Goal: Information Seeking & Learning: Learn about a topic

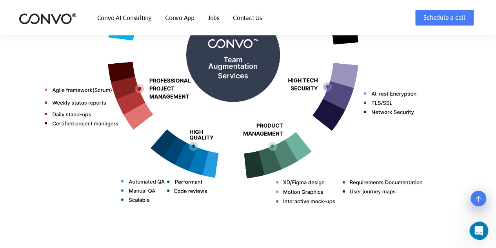
click at [263, 113] on img at bounding box center [248, 51] width 435 height 345
click at [61, 88] on img at bounding box center [248, 51] width 435 height 345
drag, startPoint x: 61, startPoint y: 88, endPoint x: 267, endPoint y: 155, distance: 216.5
click at [267, 155] on img at bounding box center [248, 51] width 435 height 345
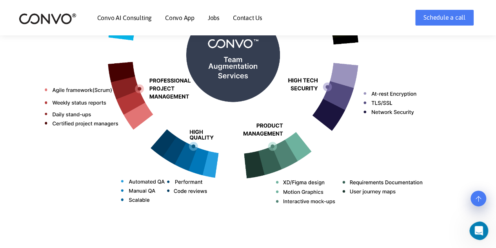
click at [267, 155] on img at bounding box center [248, 51] width 435 height 345
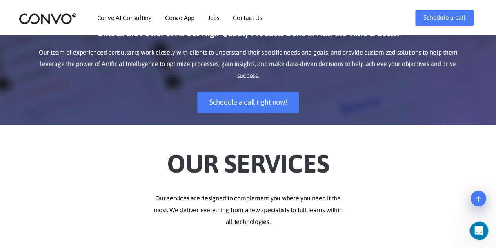
scroll to position [87, 0]
click at [267, 155] on h2 "Our Services" at bounding box center [248, 158] width 435 height 44
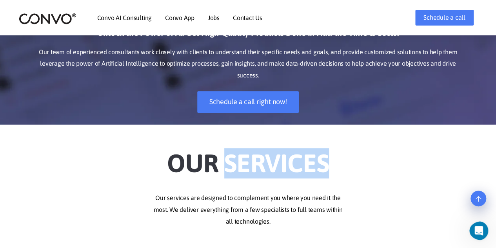
click at [267, 155] on h2 "Our Services" at bounding box center [248, 158] width 435 height 44
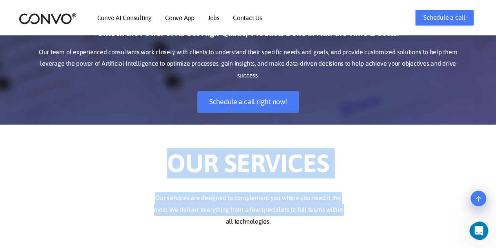
drag, startPoint x: 267, startPoint y: 155, endPoint x: 261, endPoint y: 200, distance: 45.8
click at [261, 200] on p "Our services are designed to complement you where you need it the most. We deli…" at bounding box center [248, 209] width 435 height 35
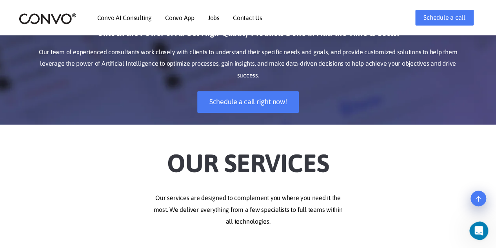
click at [261, 200] on p "Our services are designed to complement you where you need it the most. We deli…" at bounding box center [248, 209] width 435 height 35
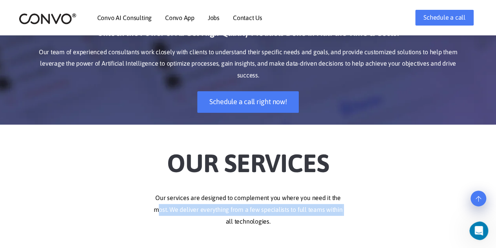
click at [261, 200] on p "Our services are designed to complement you where you need it the most. We deli…" at bounding box center [248, 209] width 435 height 35
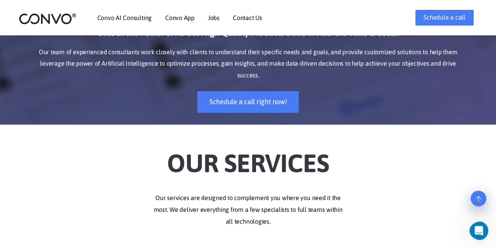
click at [269, 153] on h2 "Our Services" at bounding box center [248, 158] width 435 height 44
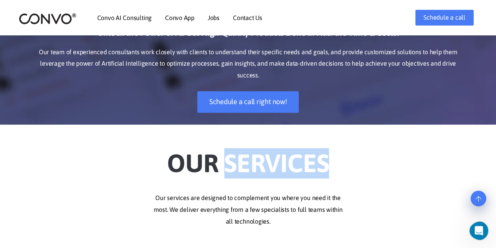
click at [269, 153] on h2 "Our Services" at bounding box center [248, 158] width 435 height 44
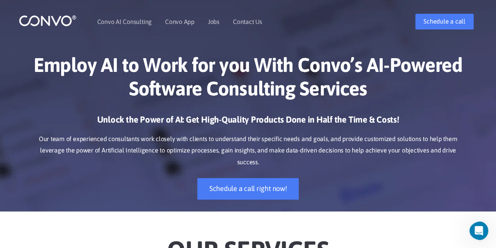
click at [282, 65] on h1 "Employ AI to Work for you With Convo’s AI-Powered Software Consulting Services" at bounding box center [248, 79] width 435 height 53
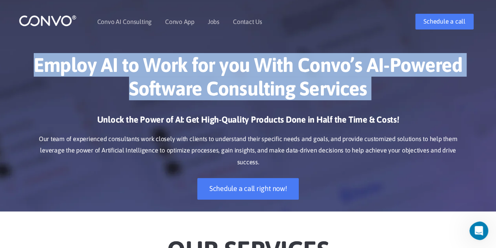
click at [282, 65] on h1 "Employ AI to Work for you With Convo’s AI-Powered Software Consulting Services" at bounding box center [248, 79] width 435 height 53
click at [273, 81] on h1 "Employ AI to Work for you With Convo’s AI-Powered Software Consulting Services" at bounding box center [248, 79] width 435 height 53
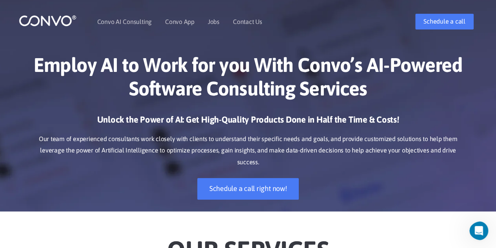
click at [246, 140] on p "Our team of experienced consultants work closely with clients to understand the…" at bounding box center [248, 150] width 435 height 35
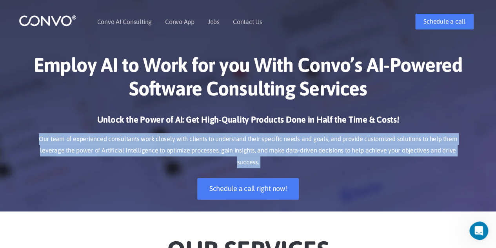
click at [246, 140] on p "Our team of experienced consultants work closely with clients to understand the…" at bounding box center [248, 150] width 435 height 35
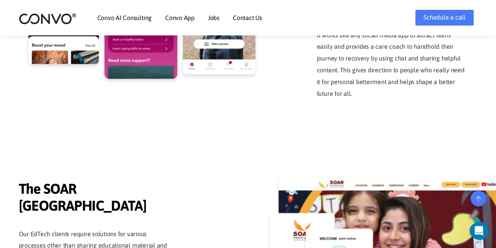
scroll to position [1827, 0]
